Goal: Task Accomplishment & Management: Manage account settings

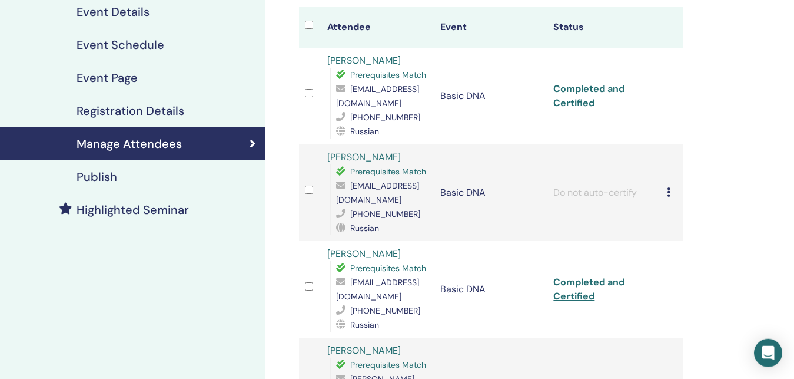
scroll to position [120, 0]
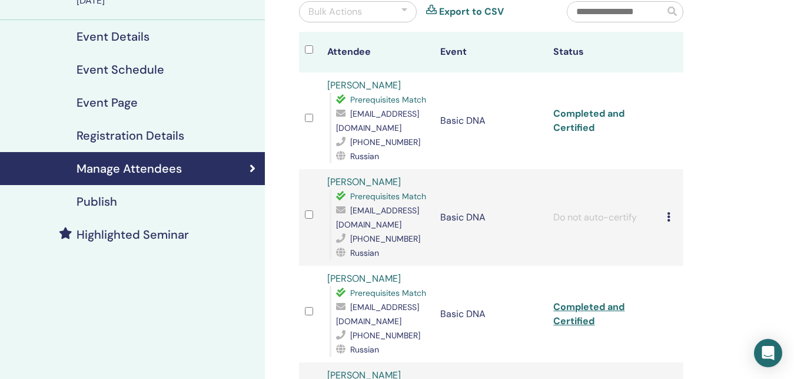
click at [599, 118] on link "Completed and Certified" at bounding box center [589, 120] width 71 height 27
drag, startPoint x: 393, startPoint y: 249, endPoint x: 320, endPoint y: 253, distance: 73.1
click at [322, 266] on td "[PERSON_NAME] Prerequisites Match [EMAIL_ADDRESS][DOMAIN_NAME] [PHONE_NUMBER] R…" at bounding box center [378, 314] width 113 height 97
copy link "[PERSON_NAME]"
click at [591, 300] on link "Completed and Certified" at bounding box center [589, 313] width 71 height 27
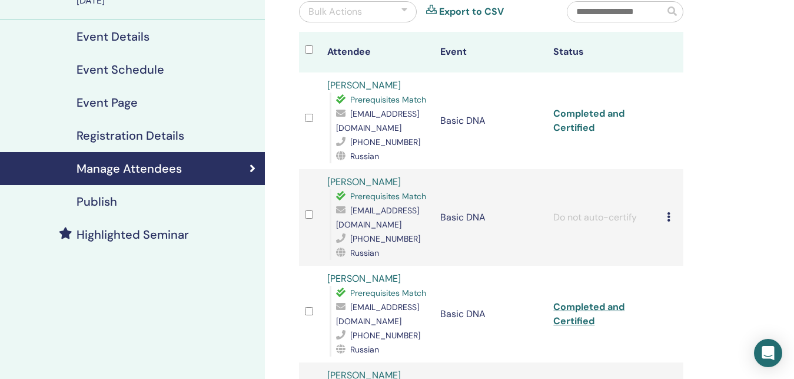
click at [589, 109] on link "Completed and Certified" at bounding box center [589, 120] width 71 height 27
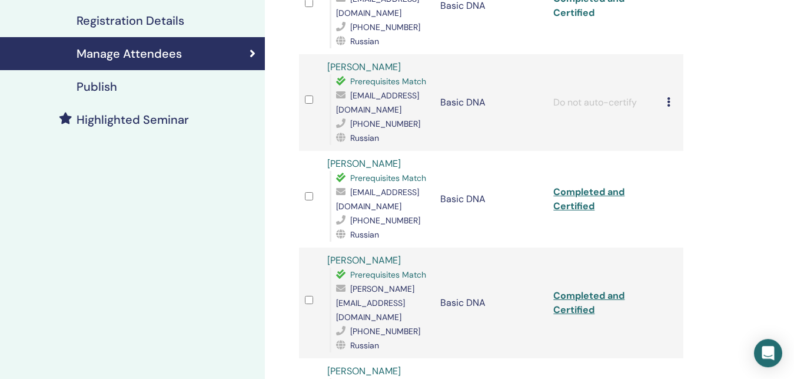
scroll to position [240, 0]
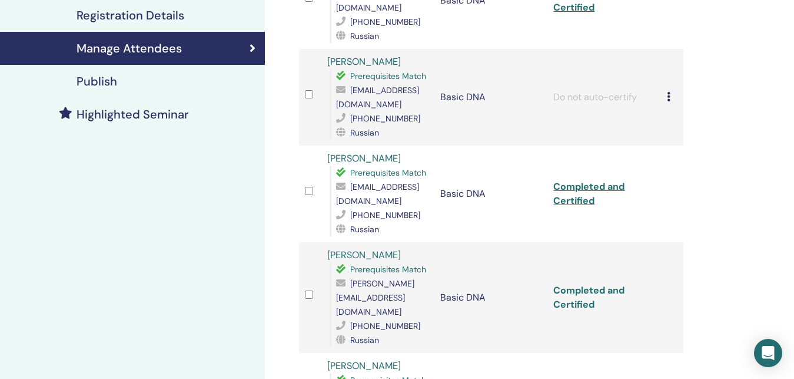
click at [600, 284] on link "Completed and Certified" at bounding box center [589, 297] width 71 height 27
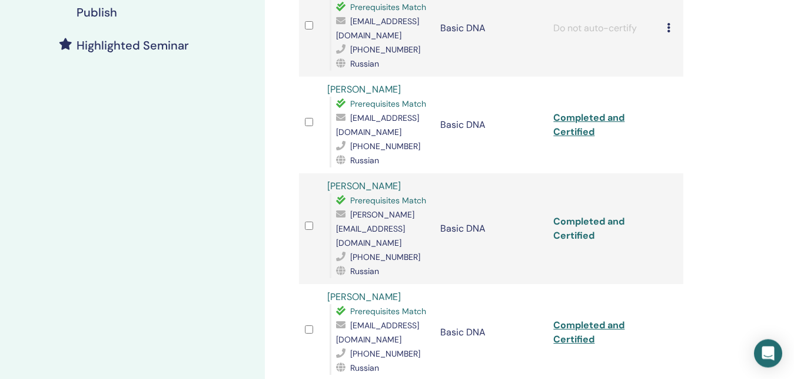
scroll to position [360, 0]
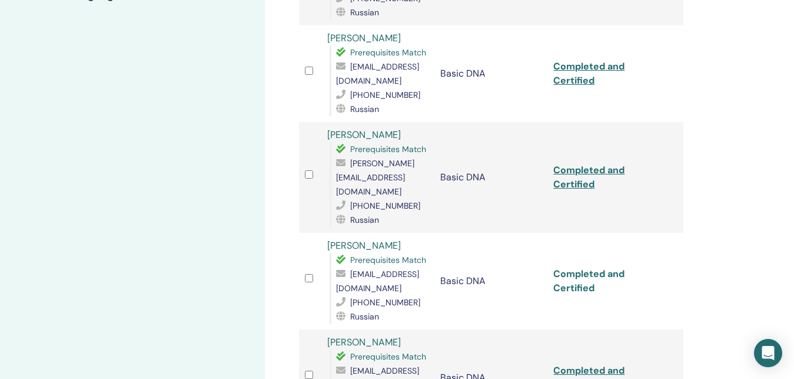
click at [603, 267] on link "Completed and Certified" at bounding box center [589, 280] width 71 height 27
click at [624, 364] on link "Completed and Certified" at bounding box center [589, 377] width 71 height 27
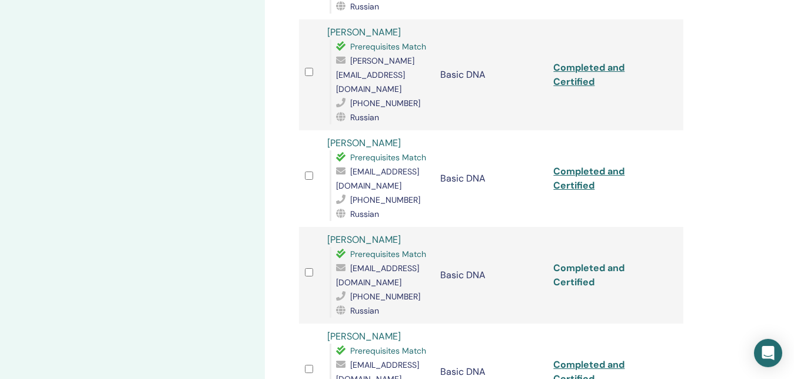
scroll to position [481, 0]
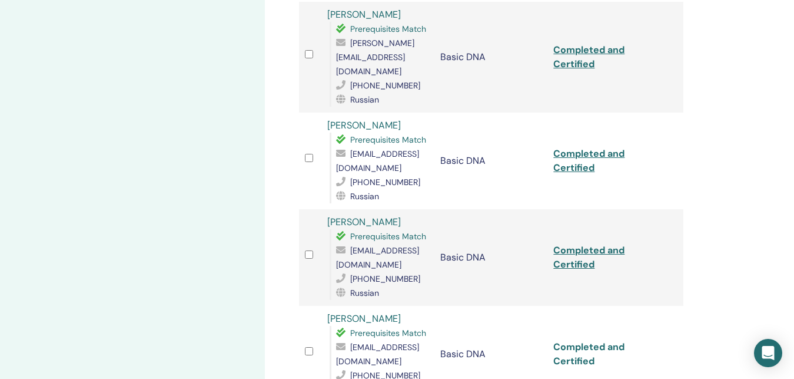
click at [612, 340] on link "Completed and Certified" at bounding box center [589, 353] width 71 height 27
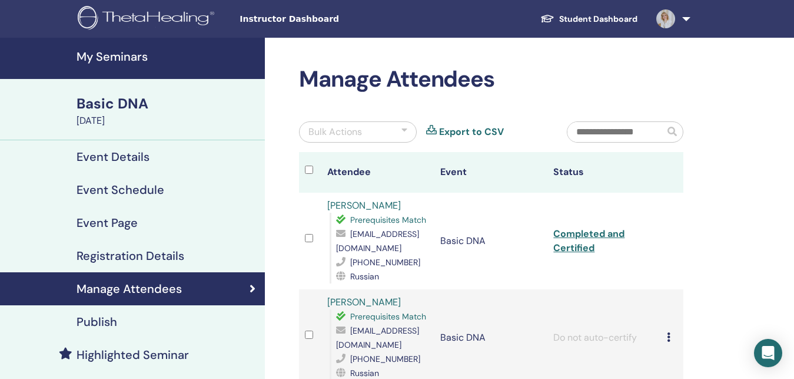
click at [461, 132] on link "Export to CSV" at bounding box center [471, 132] width 65 height 14
